Goal: Find specific page/section: Find specific page/section

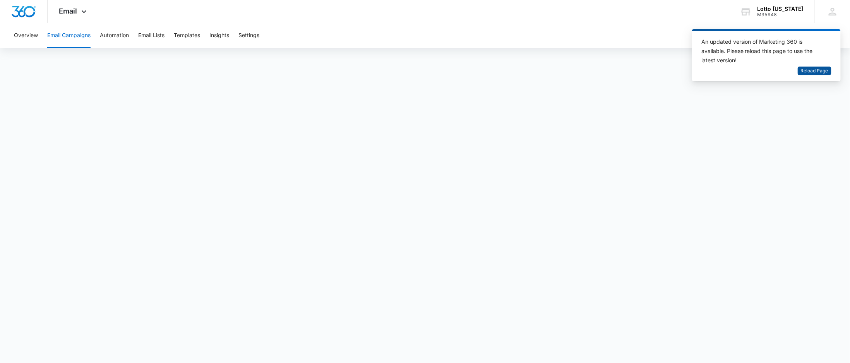
click at [816, 68] on span "Reload Page" at bounding box center [814, 70] width 27 height 7
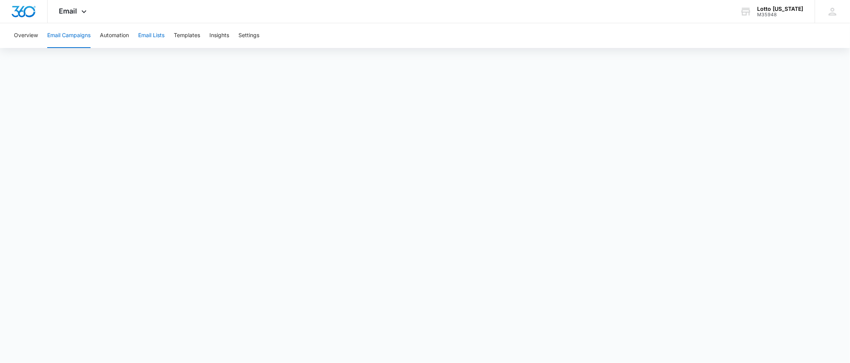
click at [158, 35] on button "Email Lists" at bounding box center [151, 35] width 26 height 25
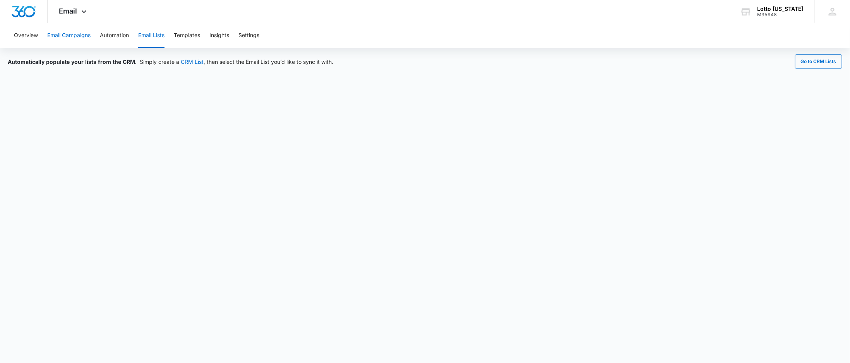
click at [76, 34] on button "Email Campaigns" at bounding box center [68, 35] width 43 height 25
